Goal: Task Accomplishment & Management: Manage account settings

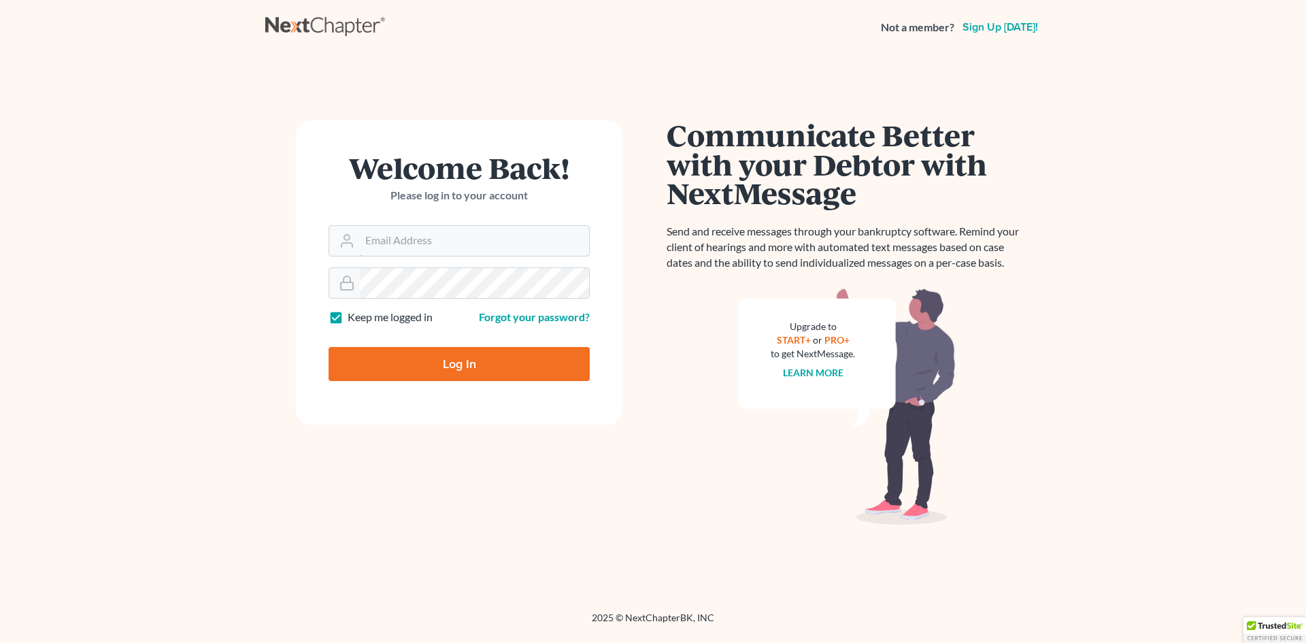
type input "[EMAIL_ADDRESS][DOMAIN_NAME]"
click at [465, 366] on input "Log In" at bounding box center [459, 364] width 261 height 34
type input "Thinking..."
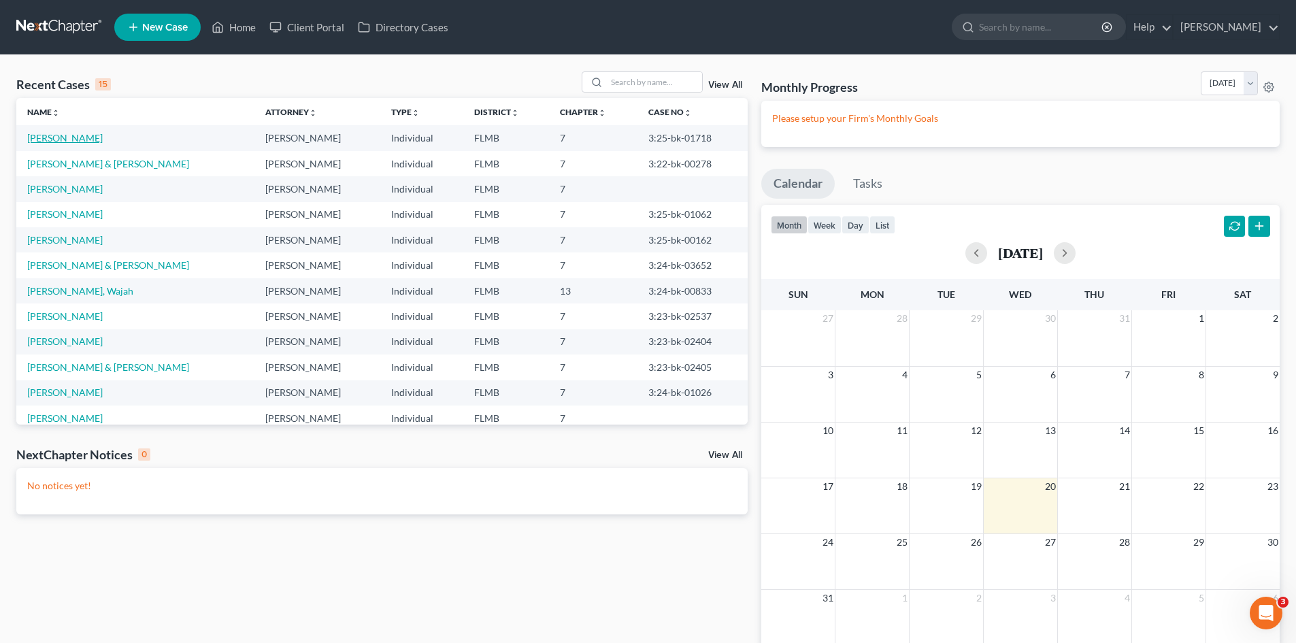
click at [71, 139] on link "FLUCK, MICHELLE" at bounding box center [64, 138] width 75 height 12
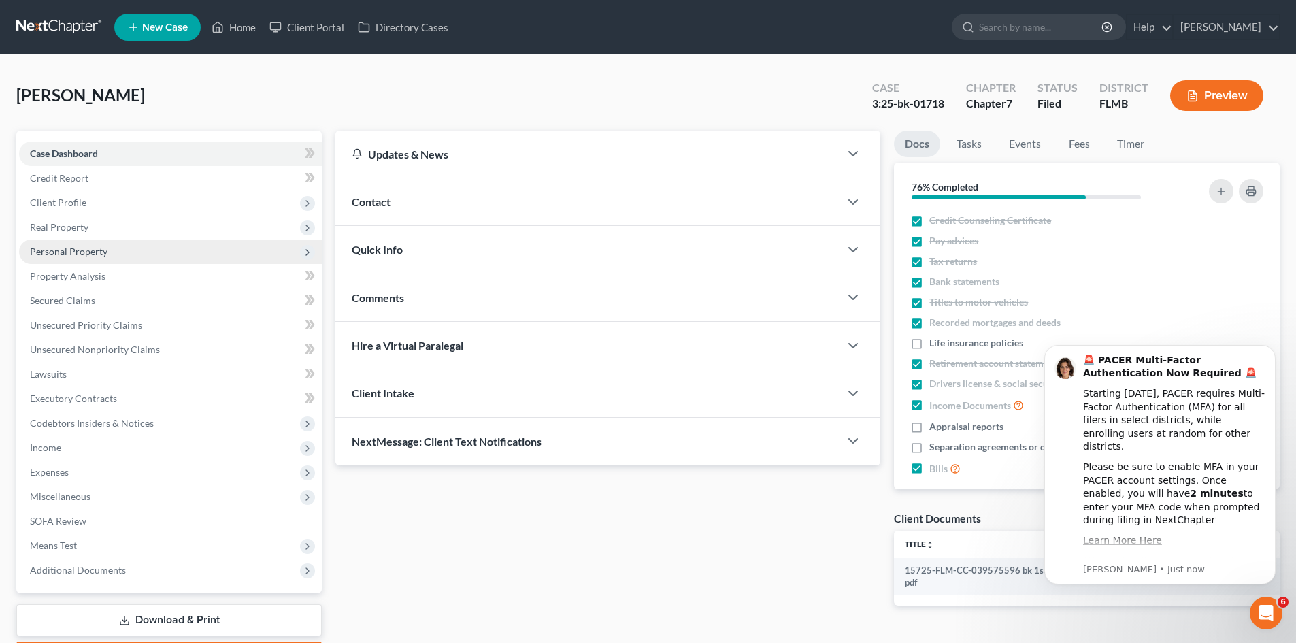
click at [65, 250] on span "Personal Property" at bounding box center [69, 252] width 78 height 12
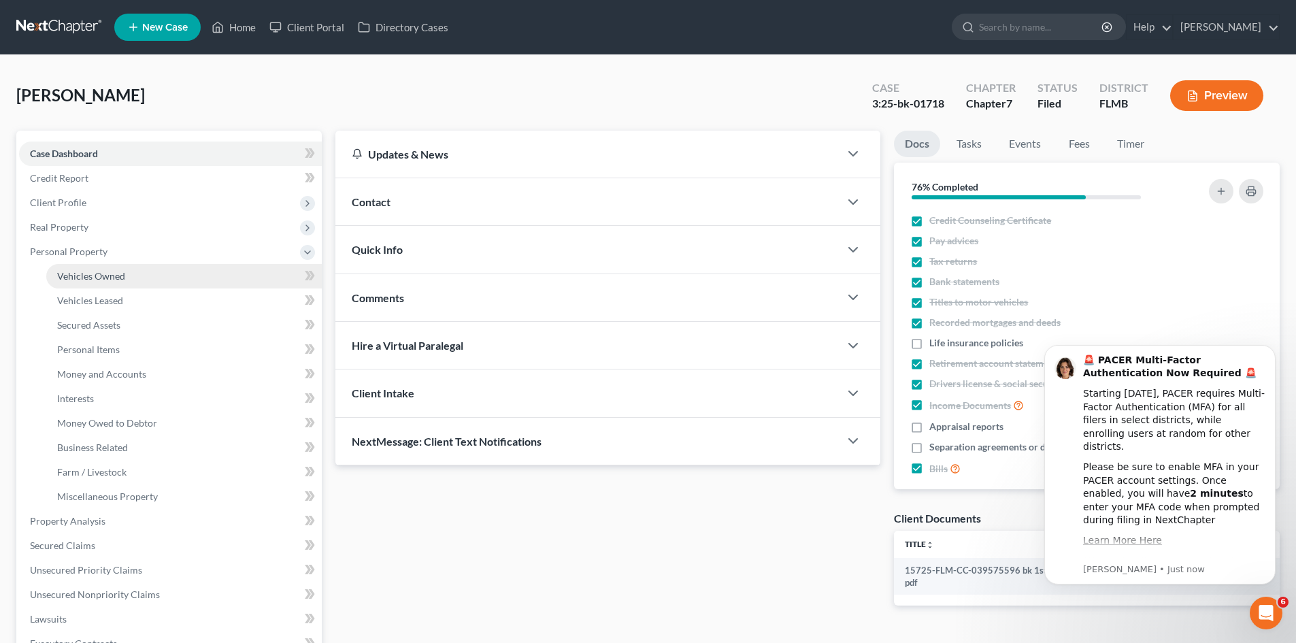
click at [86, 276] on span "Vehicles Owned" at bounding box center [91, 276] width 68 height 12
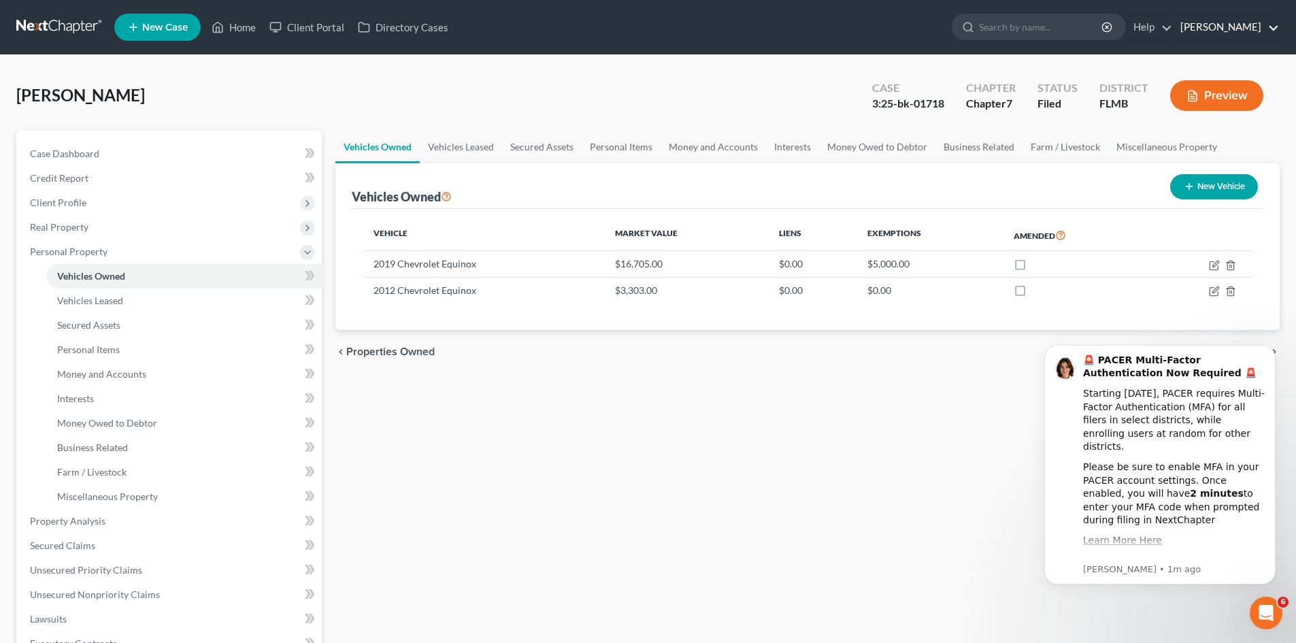
click at [1263, 26] on link "Garfield Hurt" at bounding box center [1225, 27] width 105 height 24
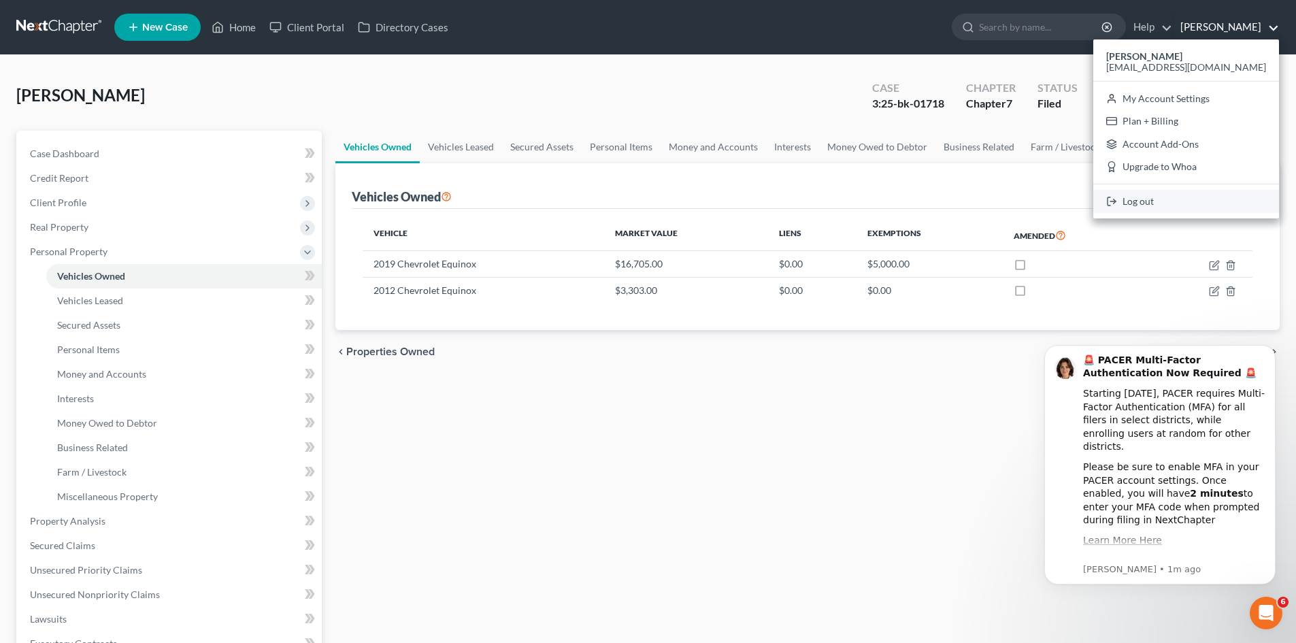
click at [1192, 206] on link "Log out" at bounding box center [1186, 201] width 186 height 23
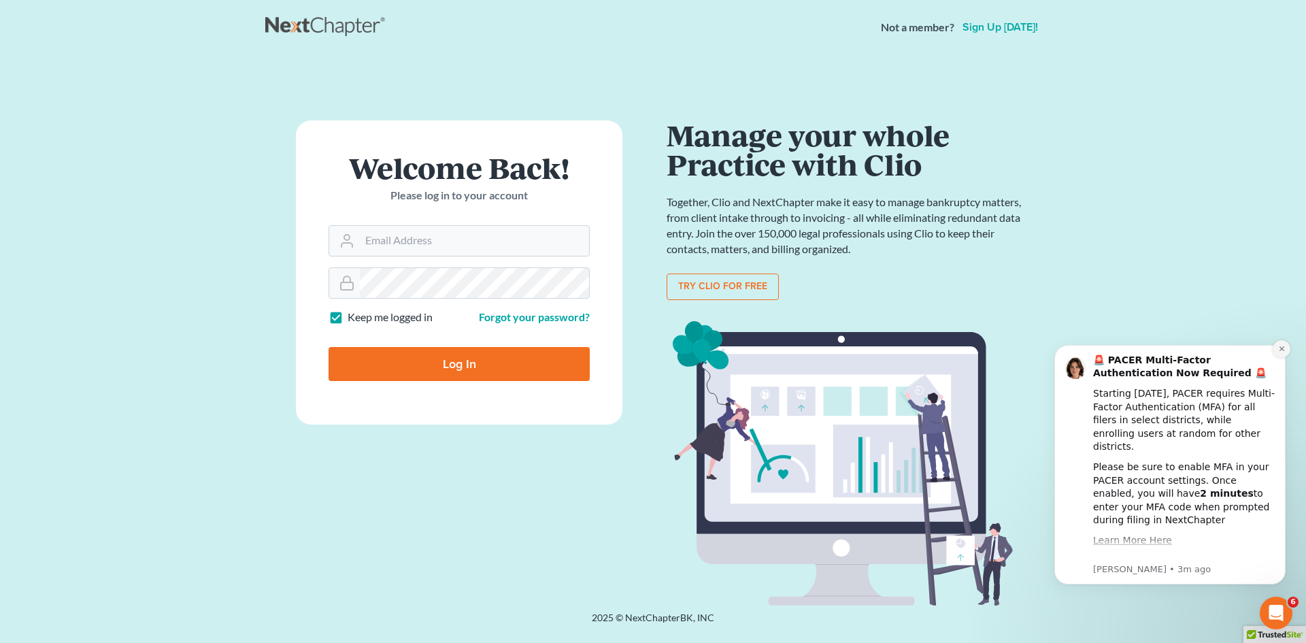
click at [1280, 348] on icon "Dismiss notification" at bounding box center [1281, 348] width 7 height 7
